Goal: Information Seeking & Learning: Find specific fact

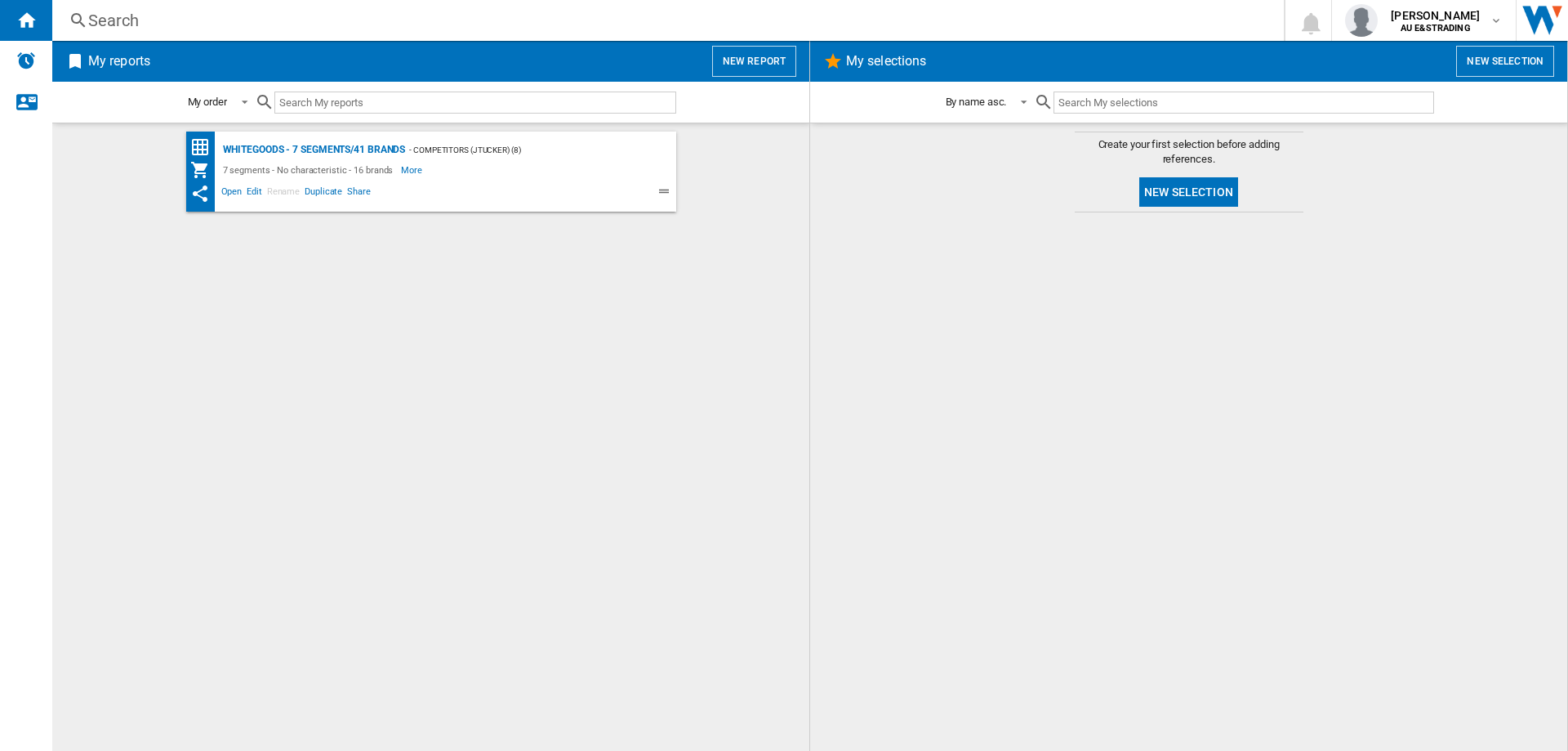
click at [169, 21] on div "Search" at bounding box center [664, 20] width 1153 height 23
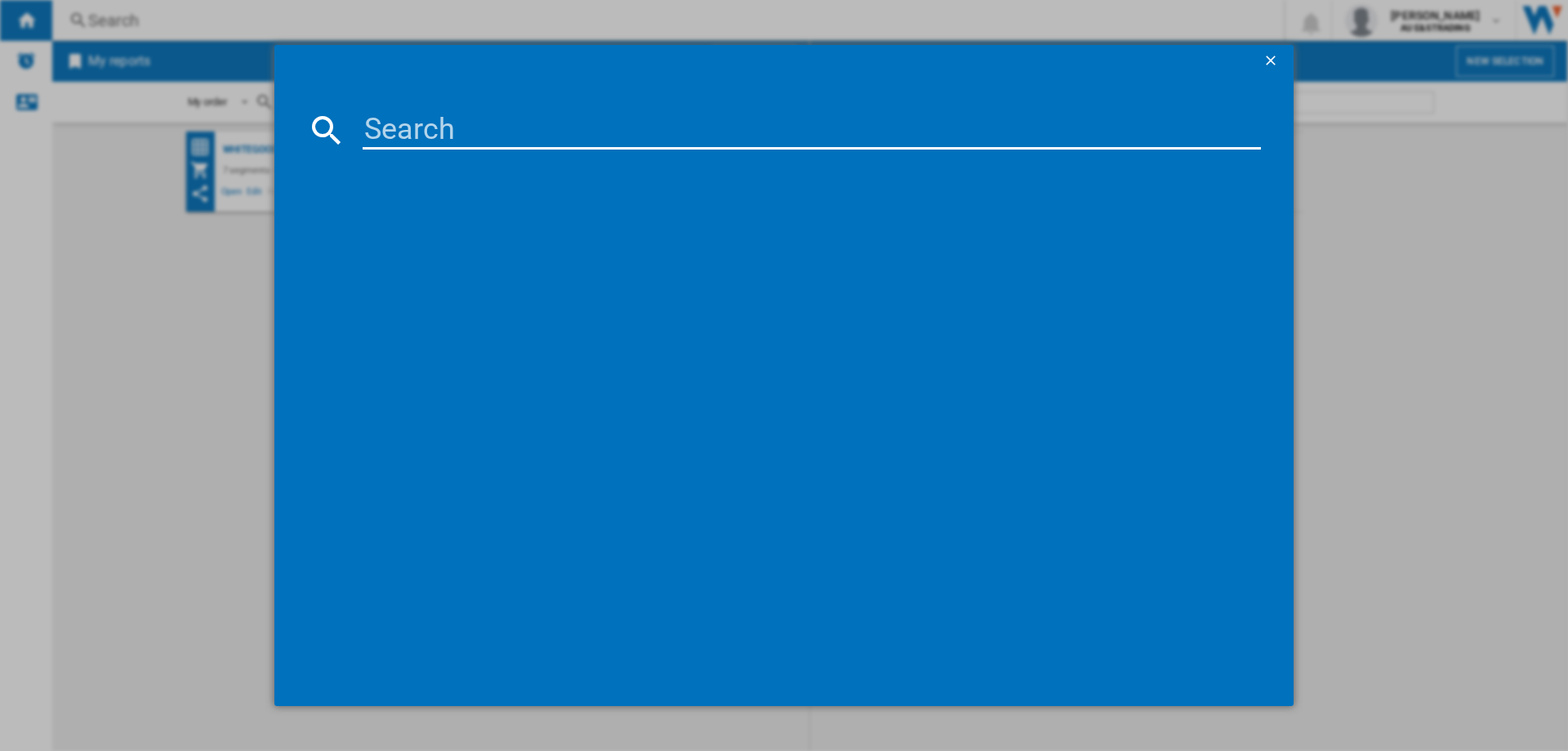
paste input "HWF85ANB1"
type input "HWF85ANB1"
